Goal: Task Accomplishment & Management: Use online tool/utility

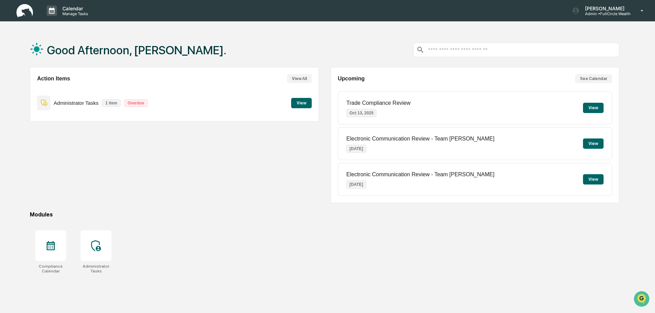
click at [309, 96] on div "Administrator Tasks 1 item Overdue View" at bounding box center [174, 102] width 274 height 23
click at [306, 101] on button "View" at bounding box center [301, 103] width 21 height 10
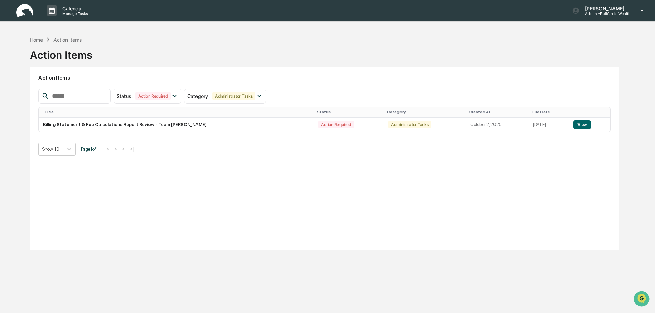
drag, startPoint x: 150, startPoint y: 85, endPoint x: 150, endPoint y: 77, distance: 8.9
click at [152, 83] on div "Action Items" at bounding box center [324, 78] width 573 height 16
drag, startPoint x: 150, startPoint y: 77, endPoint x: 153, endPoint y: 65, distance: 12.1
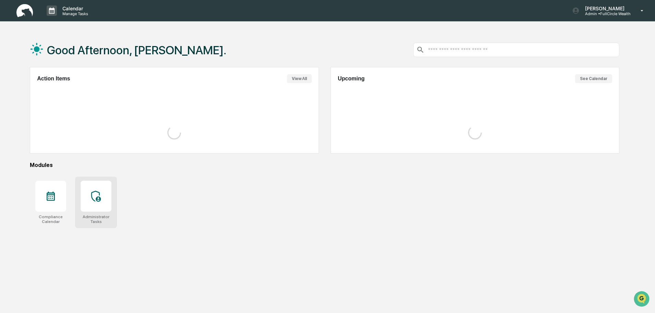
click at [97, 202] on div at bounding box center [96, 195] width 31 height 31
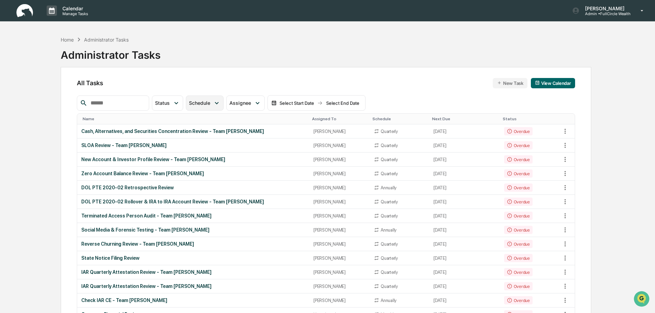
click at [221, 101] on icon at bounding box center [217, 103] width 8 height 8
click at [243, 83] on div "All Tasks New Task View Calendar" at bounding box center [326, 83] width 498 height 10
click at [178, 108] on div "Status" at bounding box center [167, 102] width 31 height 15
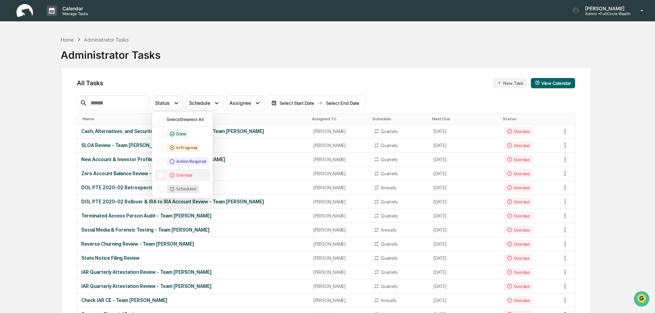
click at [175, 177] on icon at bounding box center [171, 174] width 5 height 5
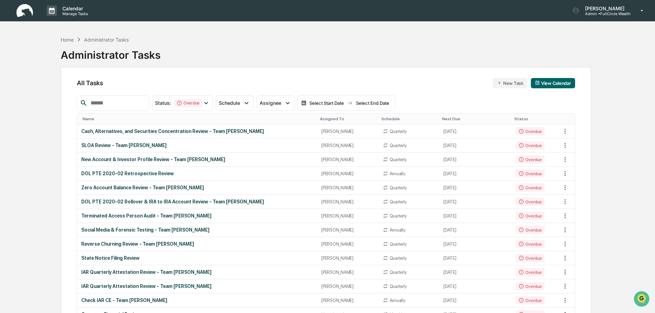
click at [189, 83] on div "All Tasks New Task View Calendar" at bounding box center [326, 83] width 498 height 10
click at [202, 105] on div "Overdue" at bounding box center [188, 103] width 28 height 8
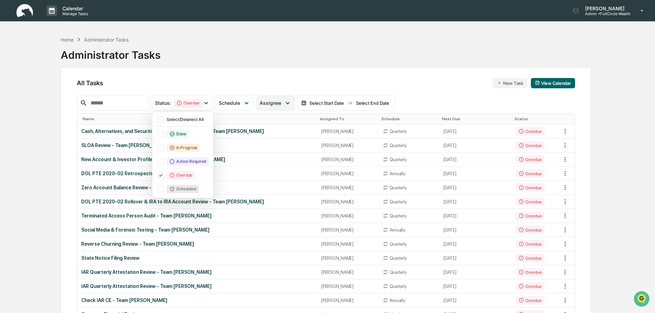
click at [276, 107] on div "Assignee" at bounding box center [276, 102] width 38 height 15
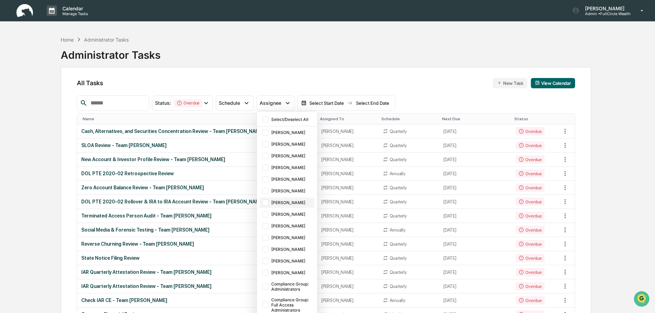
click at [298, 200] on div "Jamie Jenkins" at bounding box center [292, 202] width 42 height 5
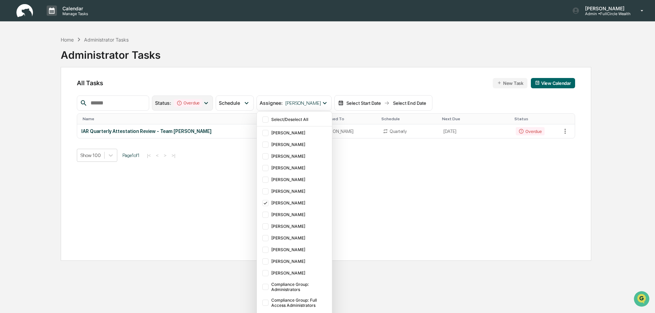
click at [210, 104] on icon at bounding box center [206, 103] width 8 height 8
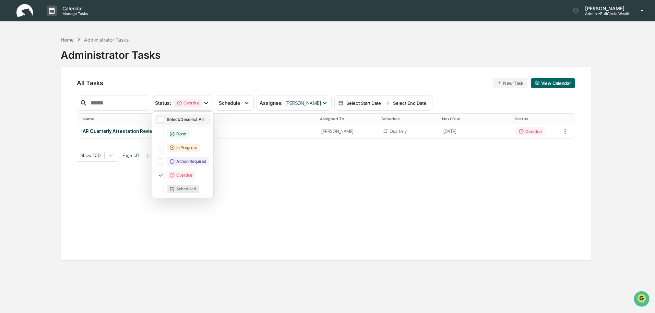
click at [185, 121] on div "Select/Deselect All" at bounding box center [188, 119] width 43 height 5
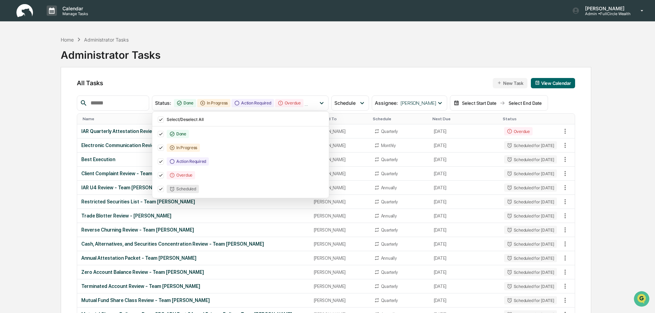
click at [386, 83] on div "All Tasks New Task View Calendar" at bounding box center [326, 83] width 498 height 10
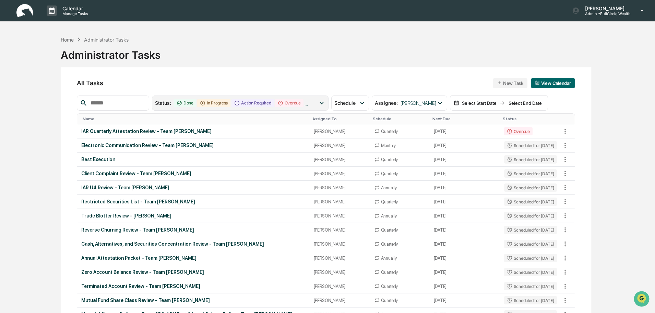
click at [196, 103] on div "Done" at bounding box center [185, 103] width 22 height 8
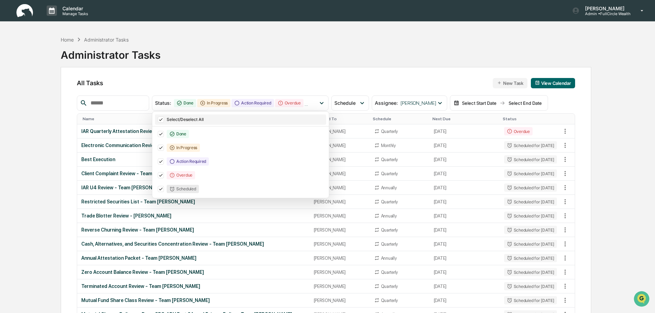
click at [176, 122] on div "Select/Deselect All" at bounding box center [240, 119] width 171 height 10
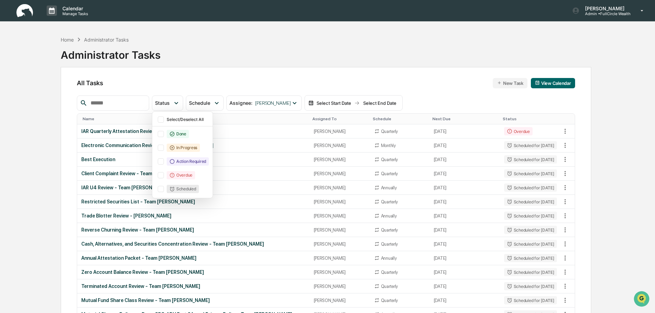
click at [288, 91] on div "All Tasks New Task View Calendar Status Select/Deselect All Done In Progress Ac…" at bounding box center [326, 239] width 531 height 345
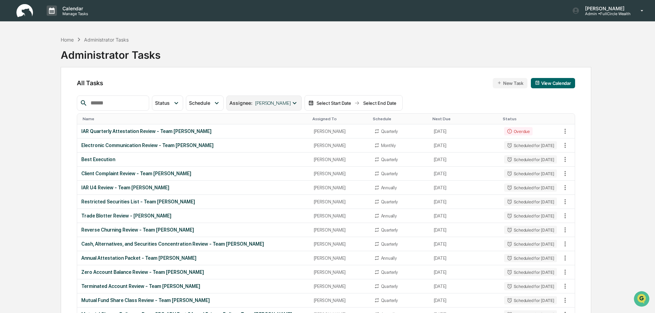
click at [293, 107] on div "Assignee : Jamie Jenkins" at bounding box center [263, 102] width 75 height 15
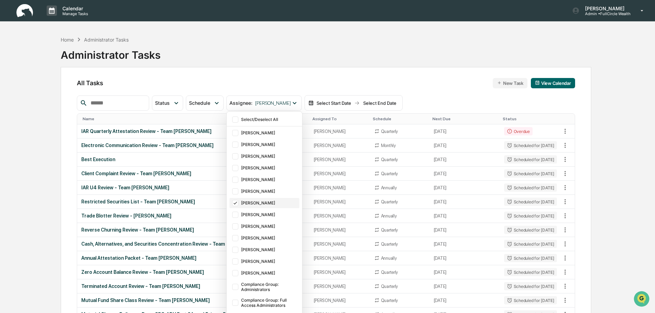
click at [266, 205] on div "Jamie Jenkins" at bounding box center [269, 202] width 57 height 5
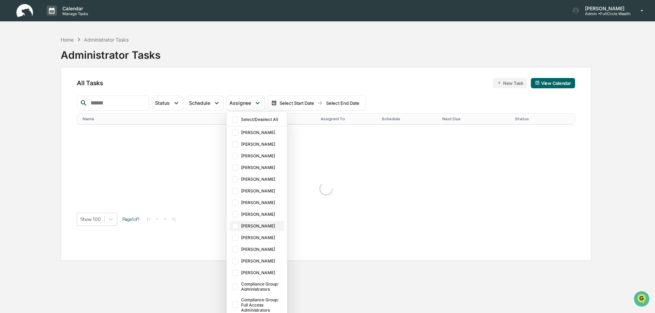
click at [266, 226] on div "[PERSON_NAME]" at bounding box center [262, 225] width 42 height 5
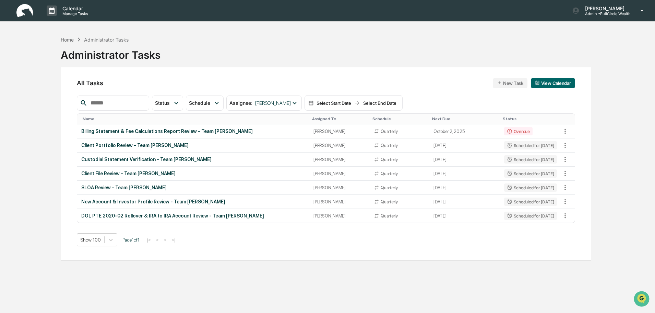
click at [202, 92] on div "All Tasks New Task View Calendar Status Select/Deselect All Done In Progress Ac…" at bounding box center [326, 164] width 531 height 194
click at [193, 126] on td "Billing Statement & Fee Calculations Report Review - Team [PERSON_NAME]" at bounding box center [193, 131] width 232 height 14
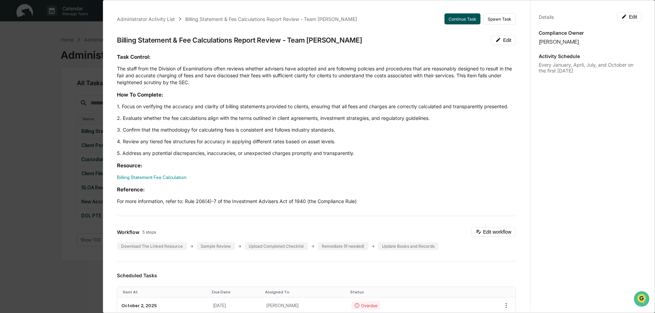
click at [468, 17] on button "Continue Task" at bounding box center [463, 18] width 36 height 11
